Goal: Information Seeking & Learning: Learn about a topic

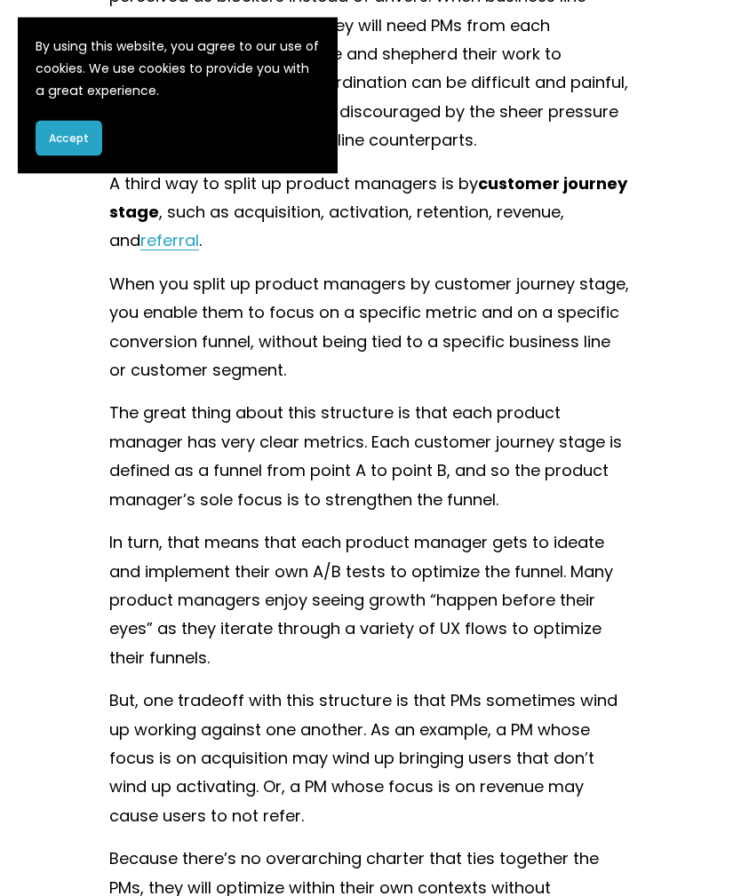
scroll to position [7367, 0]
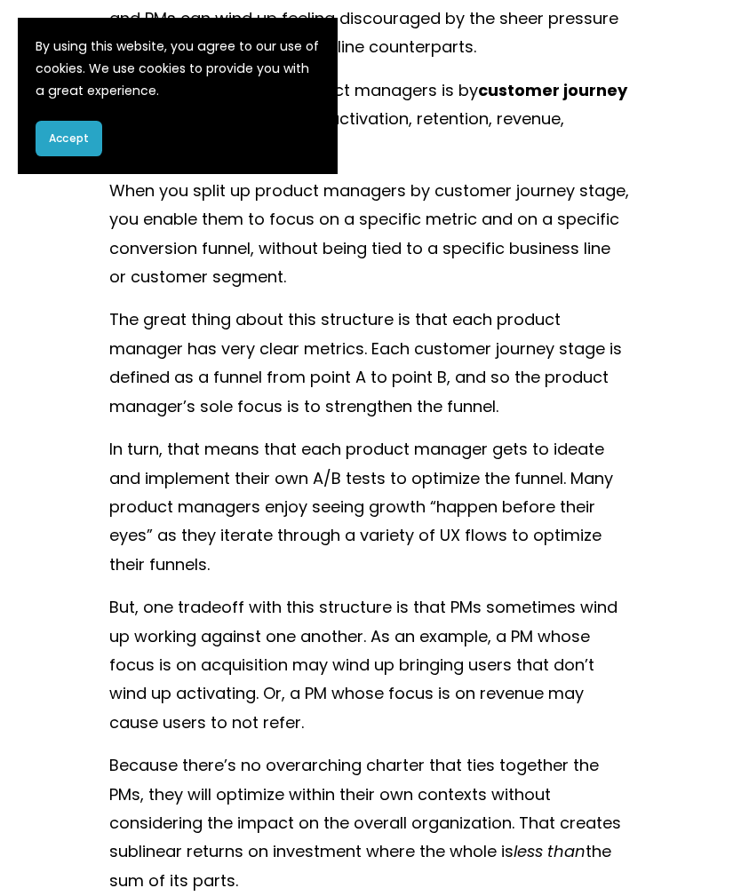
click at [99, 138] on button "Accept" at bounding box center [69, 139] width 67 height 36
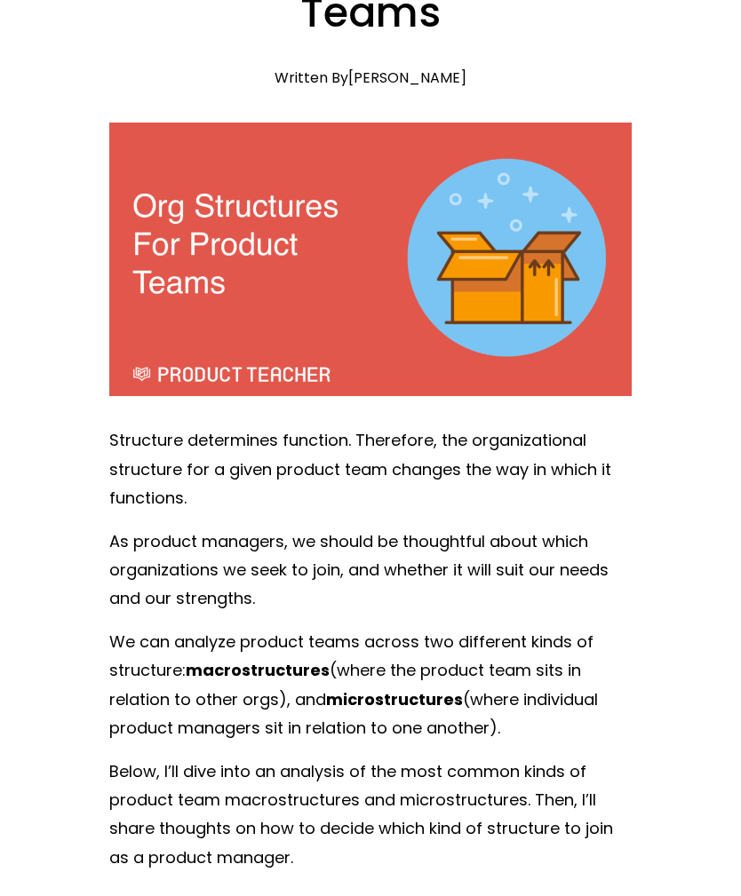
scroll to position [0, 0]
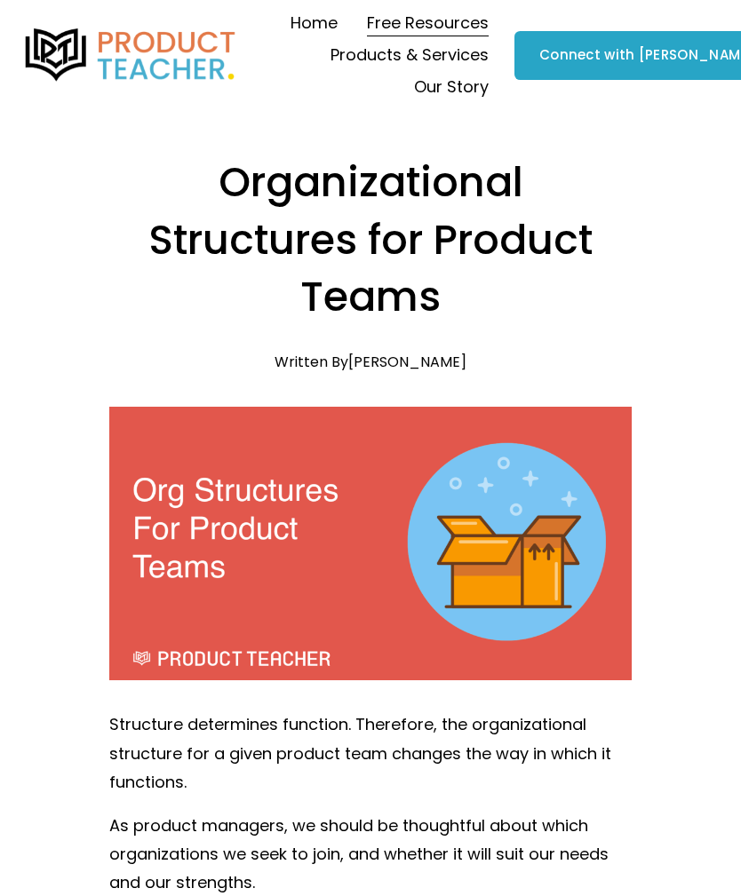
click at [0, 0] on button "Open Menu Close Menu" at bounding box center [0, 0] width 0 height 0
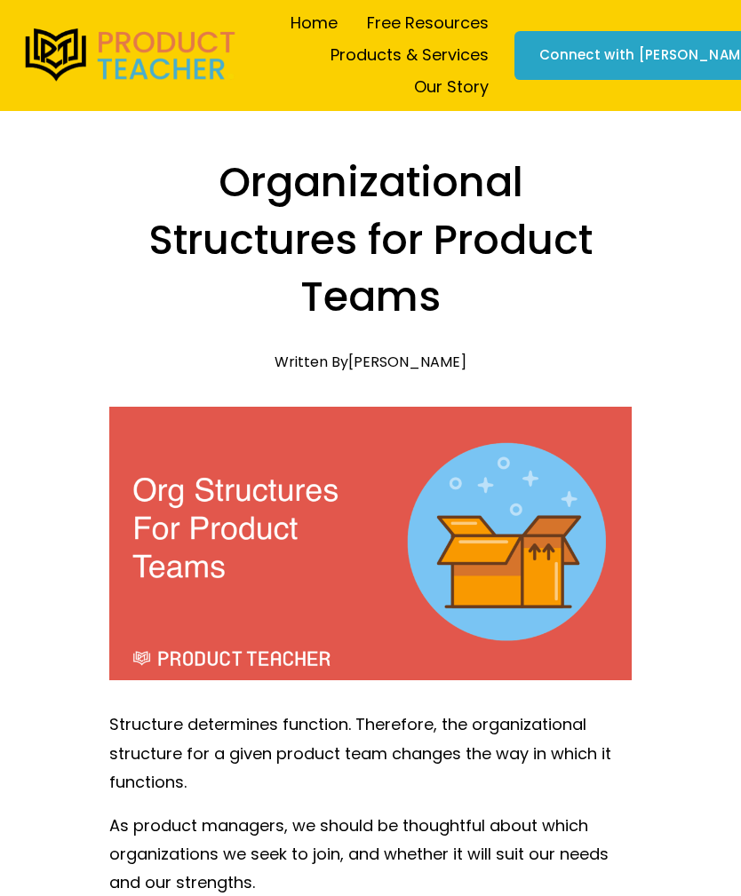
click at [437, 394] on link "Folder: Free Resources" at bounding box center [252, 404] width 386 height 44
click at [197, 384] on span "Back" at bounding box center [172, 387] width 107 height 44
click at [531, 484] on link "Folder: Products & Services" at bounding box center [302, 486] width 487 height 44
click at [104, 392] on icon at bounding box center [90, 387] width 44 height 44
click at [438, 410] on link "Folder: Free Resources" at bounding box center [252, 404] width 386 height 44
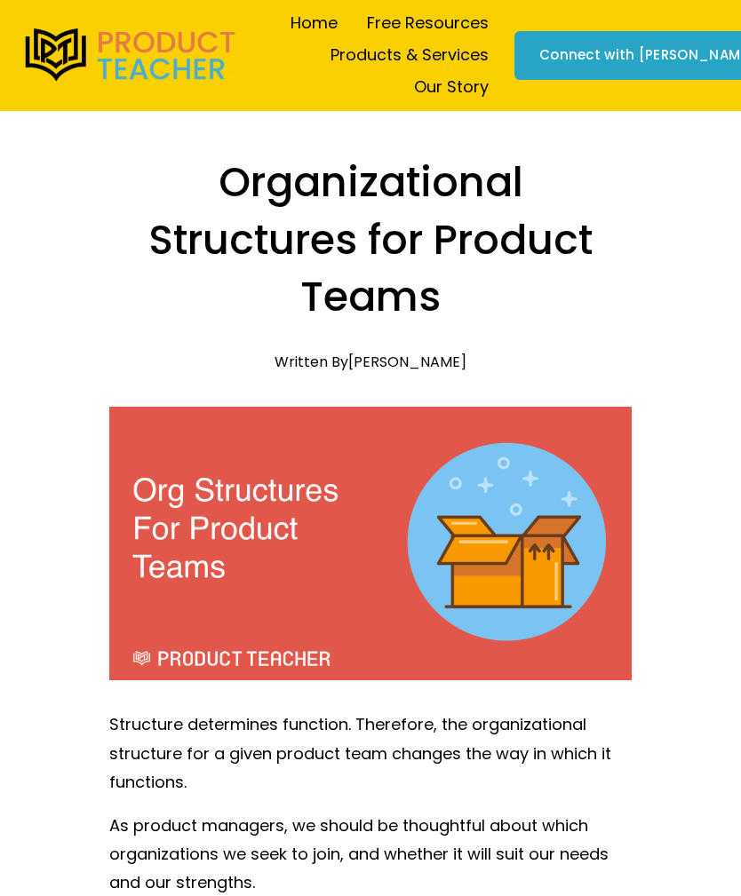
click at [123, 568] on link "Blog" at bounding box center [108, 558] width 98 height 44
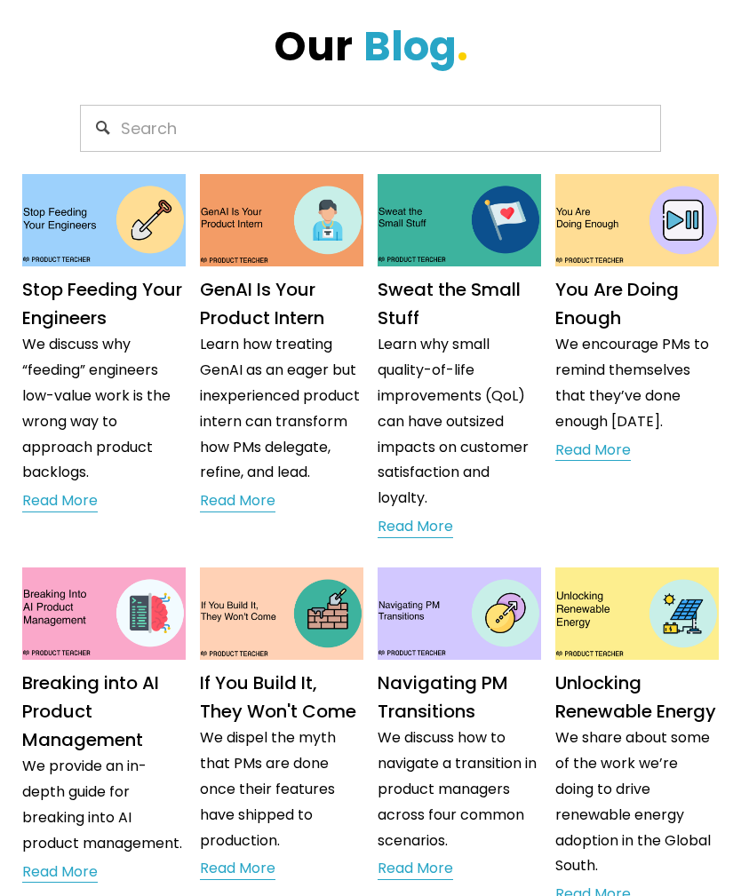
scroll to position [124, 0]
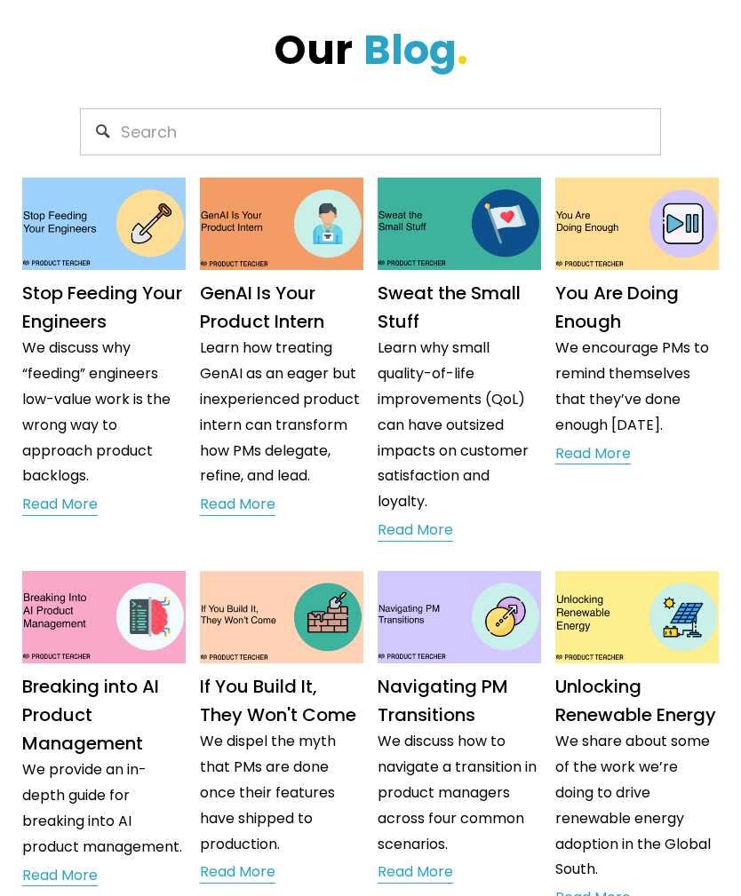
click at [247, 516] on link "Read More" at bounding box center [237, 505] width 75 height 27
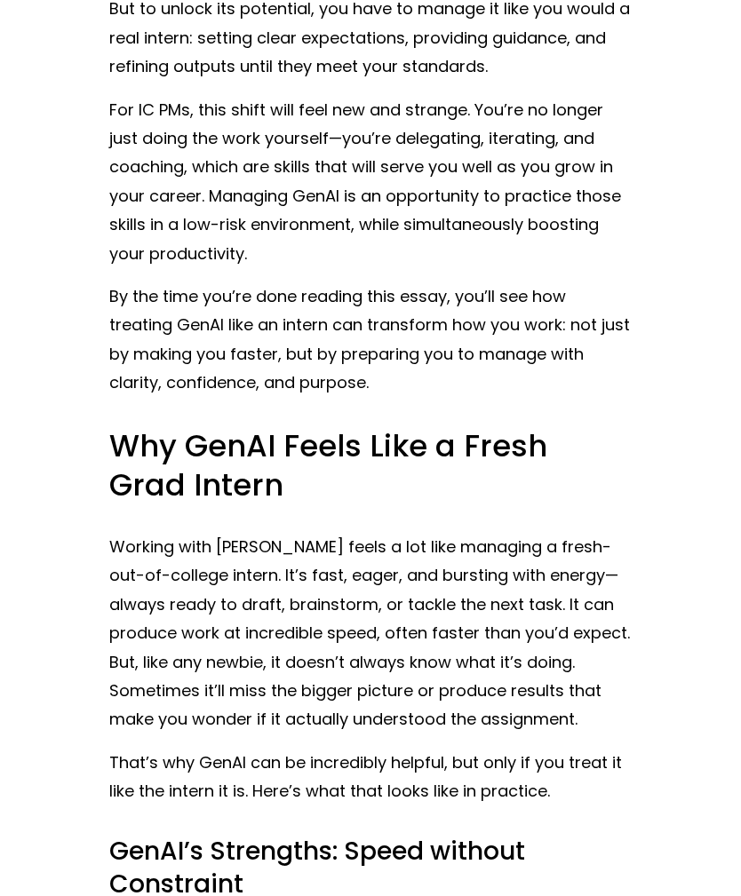
scroll to position [1248, 0]
